Goal: Task Accomplishment & Management: Manage account settings

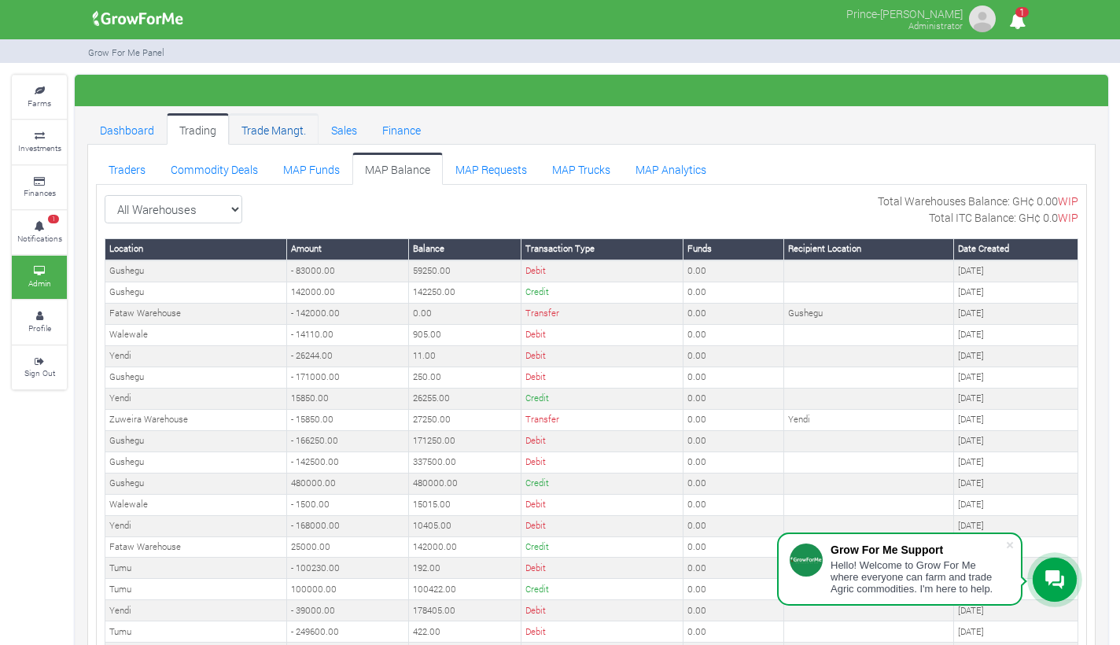
click at [248, 126] on link "Trade Mangt." at bounding box center [274, 128] width 90 height 31
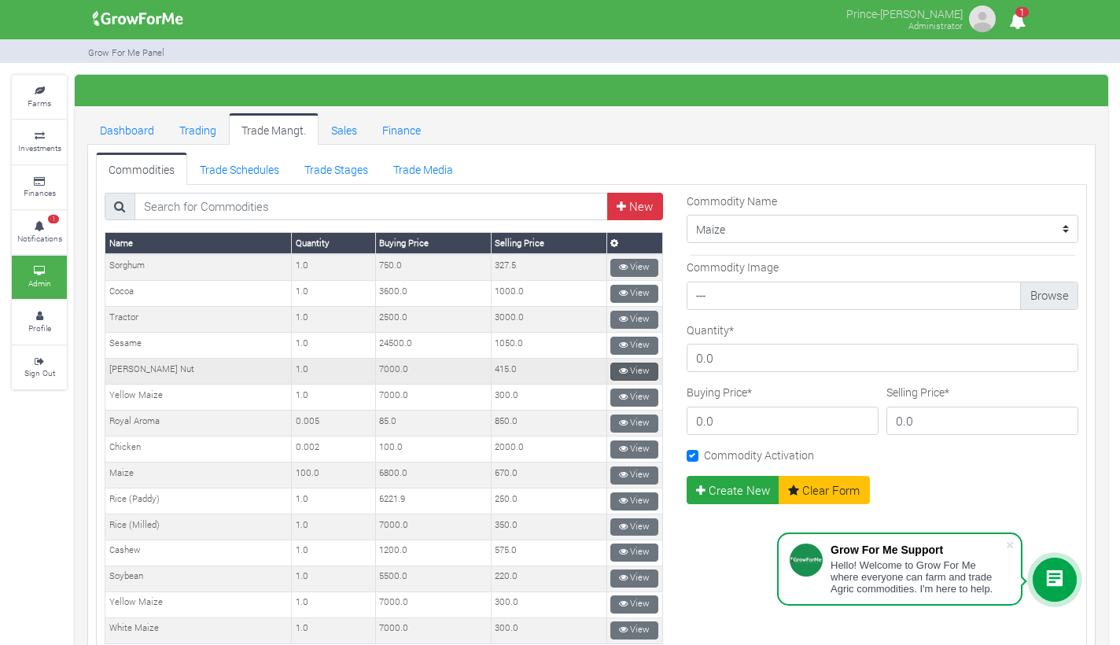
click at [634, 362] on link "View" at bounding box center [634, 371] width 48 height 18
click at [193, 125] on link "Trading" at bounding box center [198, 128] width 62 height 31
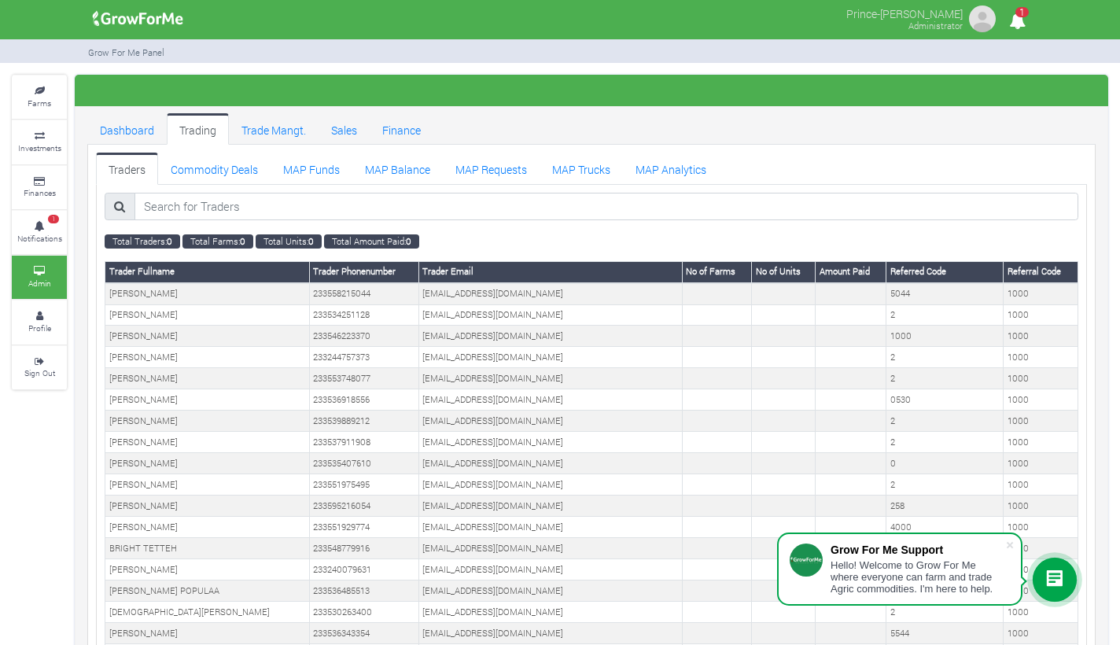
click at [390, 170] on link "MAP Balance" at bounding box center [397, 168] width 90 height 31
